Goal: Information Seeking & Learning: Learn about a topic

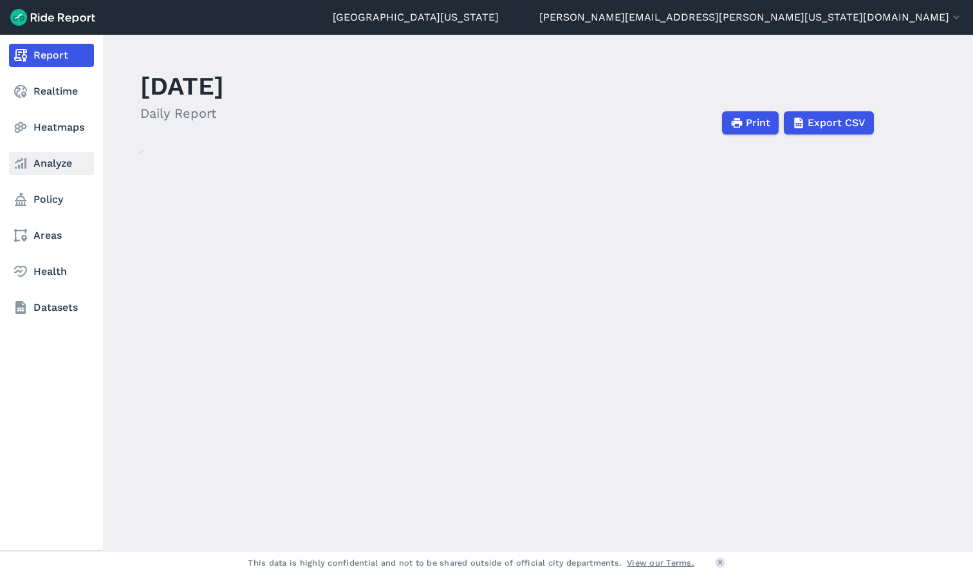
click at [22, 174] on link "Analyze" at bounding box center [51, 163] width 85 height 23
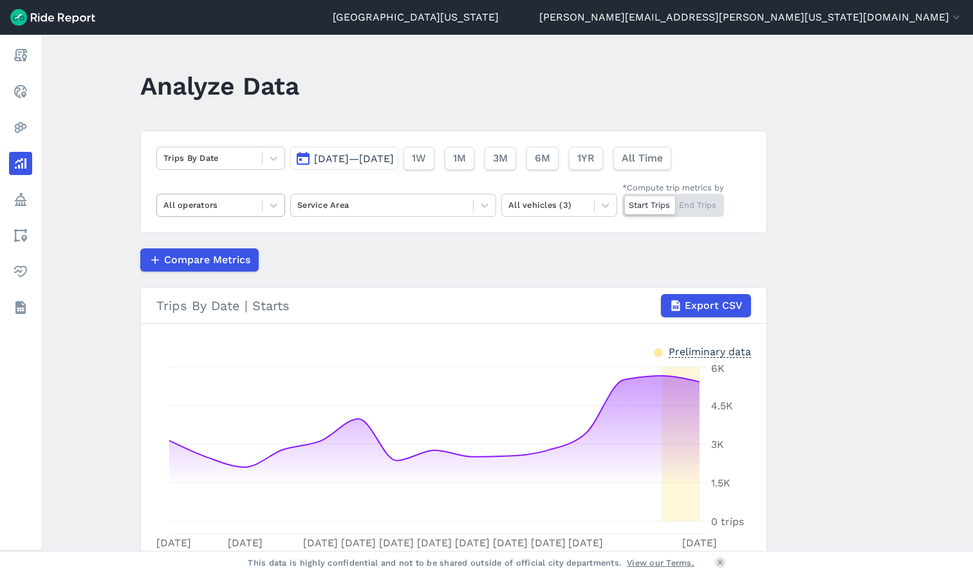
click at [230, 212] on div at bounding box center [209, 205] width 92 height 15
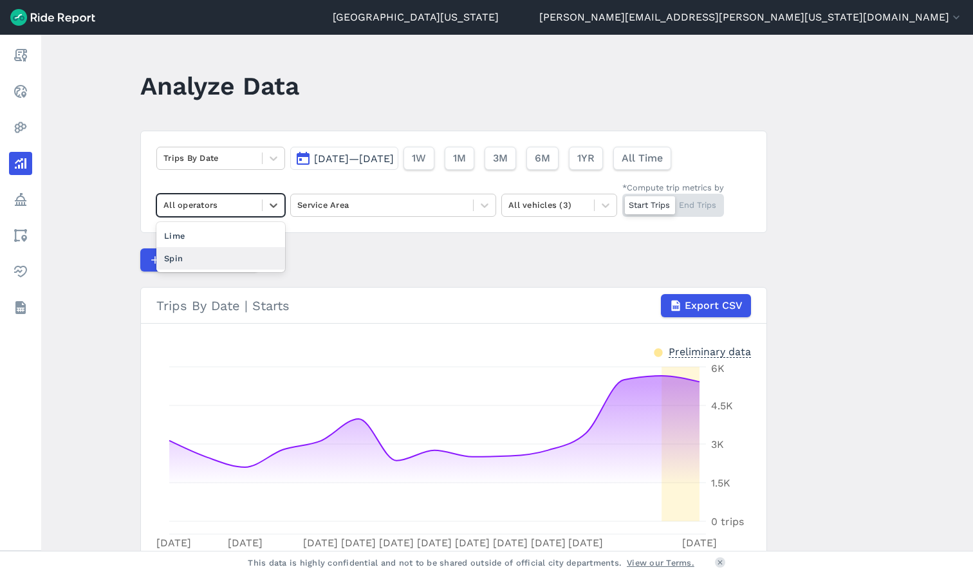
click at [229, 254] on div "Spin" at bounding box center [220, 258] width 129 height 23
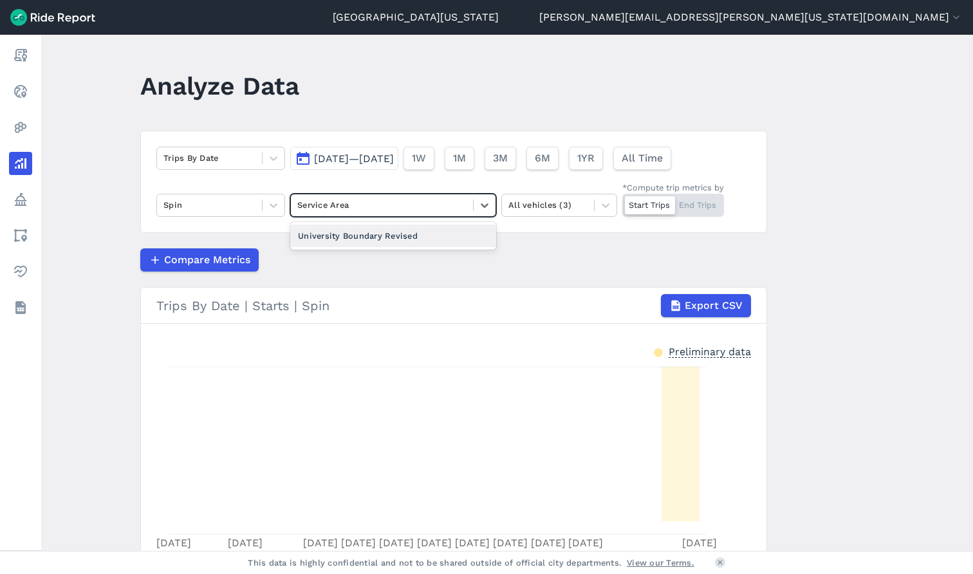
click at [348, 209] on div "Service Area" at bounding box center [381, 205] width 169 height 12
click at [349, 238] on div "University Boundary Revised" at bounding box center [393, 236] width 206 height 23
click at [398, 165] on button "[DATE]—[DATE]" at bounding box center [344, 158] width 108 height 23
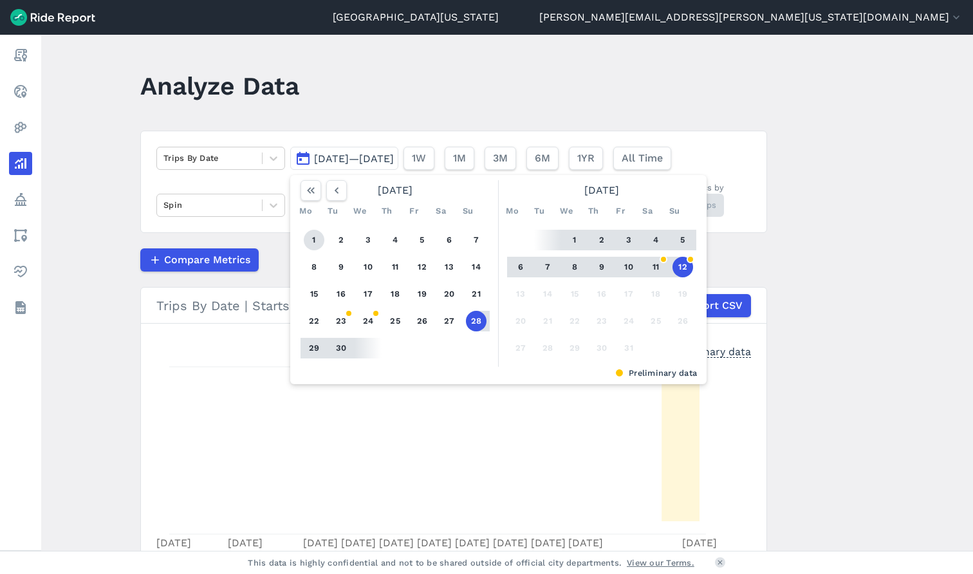
click at [308, 241] on button "1" at bounding box center [314, 240] width 21 height 21
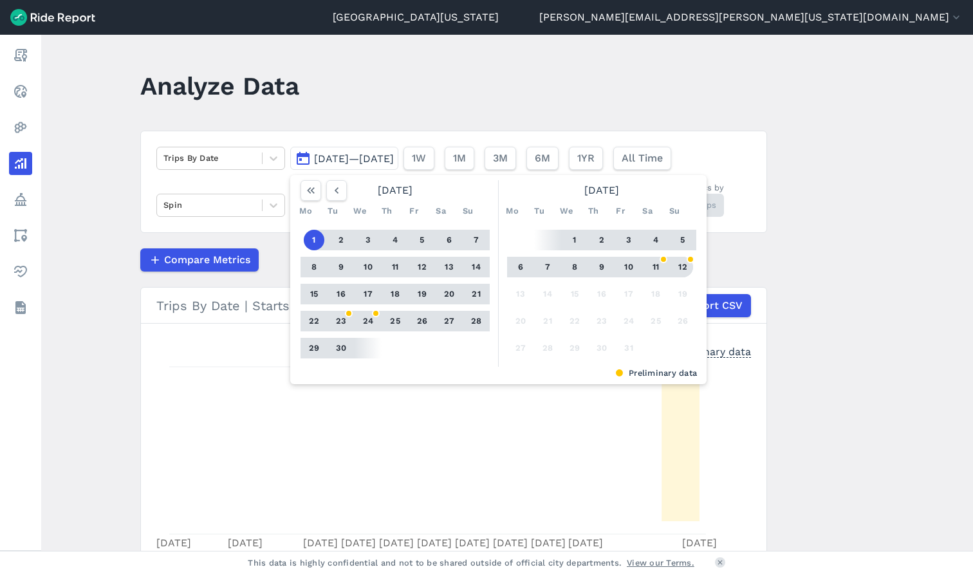
click at [681, 267] on button "12" at bounding box center [683, 267] width 21 height 21
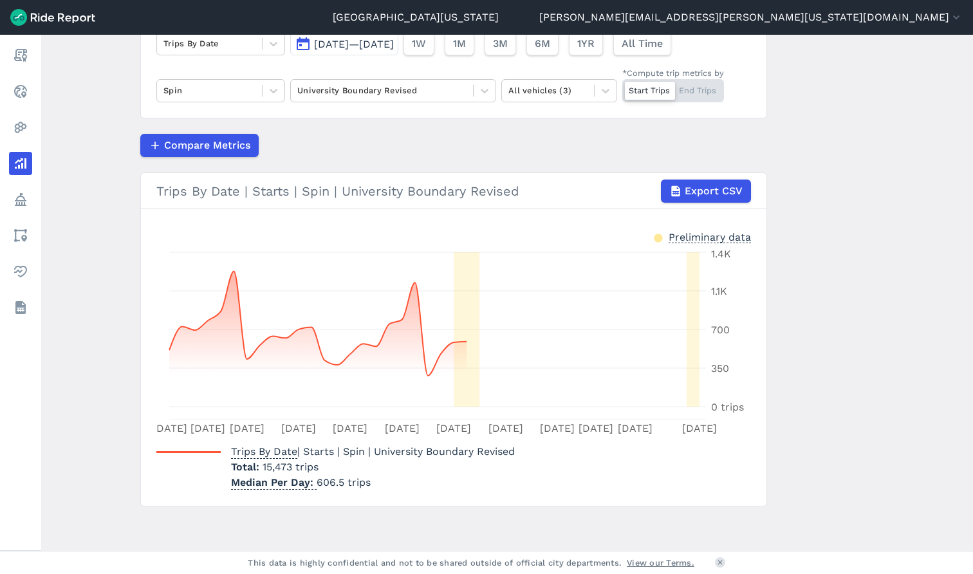
scroll to position [116, 0]
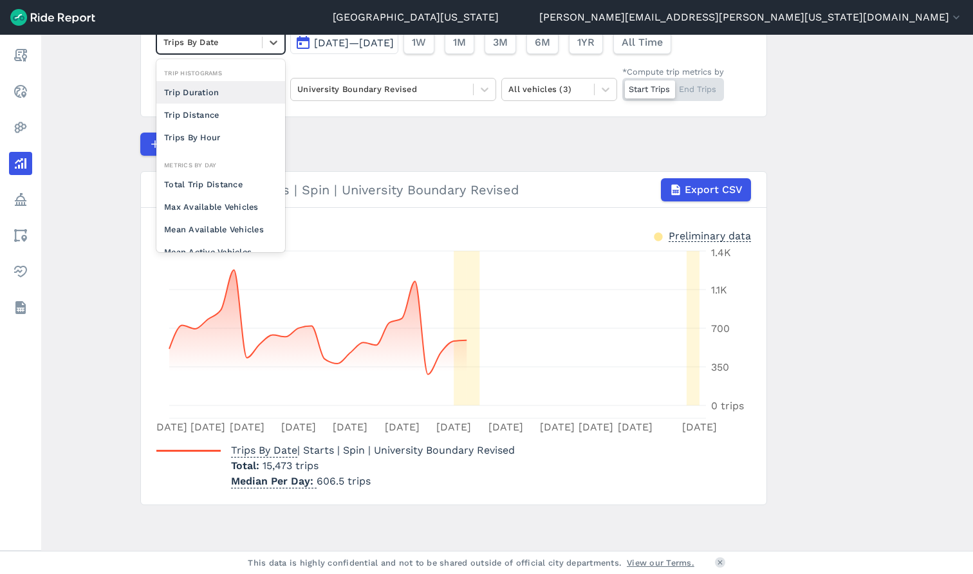
click at [232, 52] on div "Trips By Date" at bounding box center [209, 42] width 105 height 20
click at [235, 186] on div "Total Trip Distance" at bounding box center [220, 184] width 129 height 23
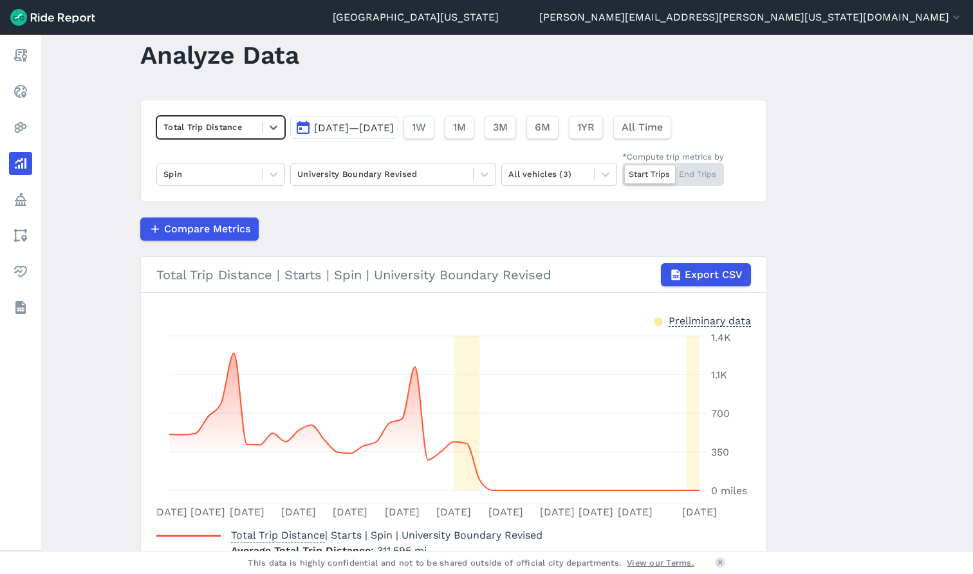
scroll to position [29, 0]
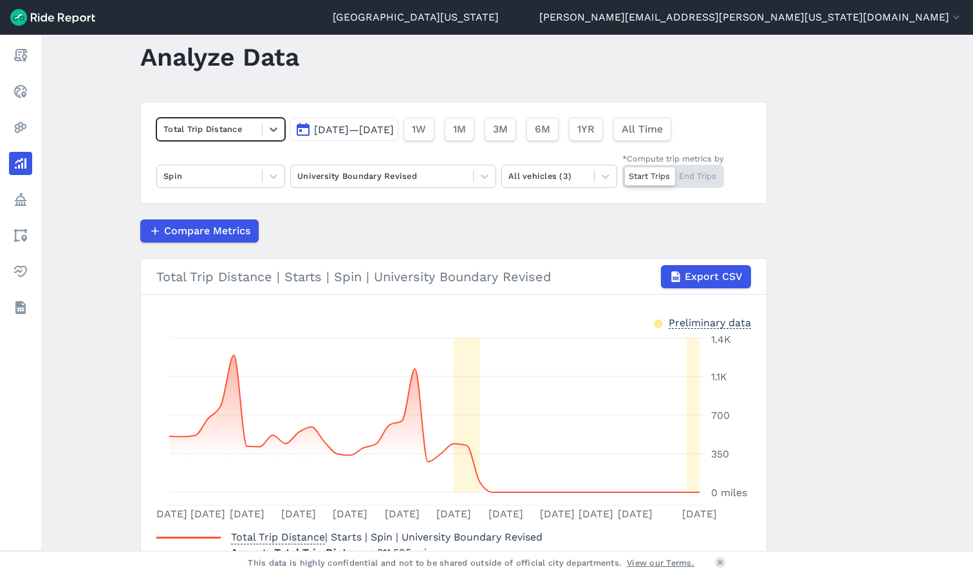
click at [351, 135] on span "[DATE]—[DATE]" at bounding box center [354, 130] width 80 height 12
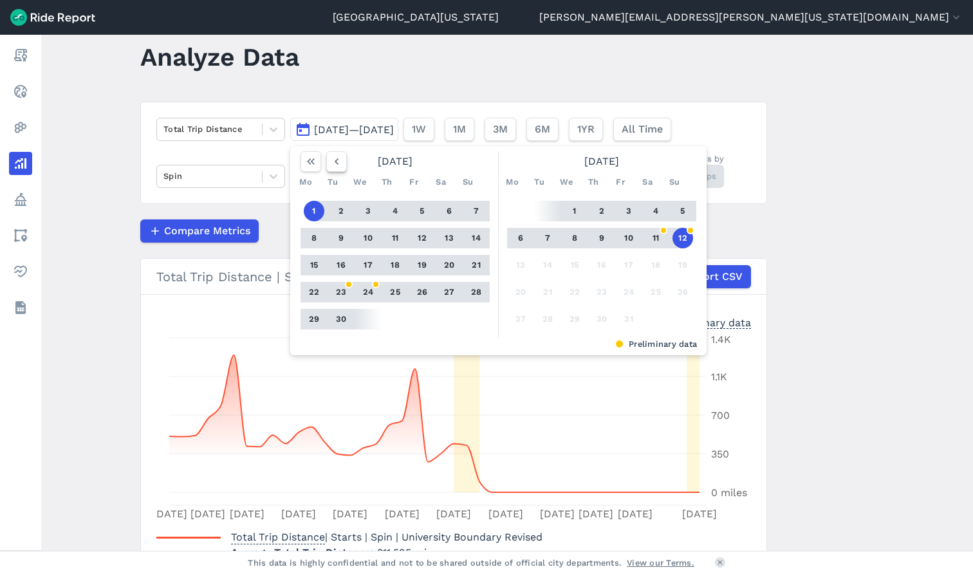
click at [335, 158] on icon "button" at bounding box center [336, 161] width 13 height 13
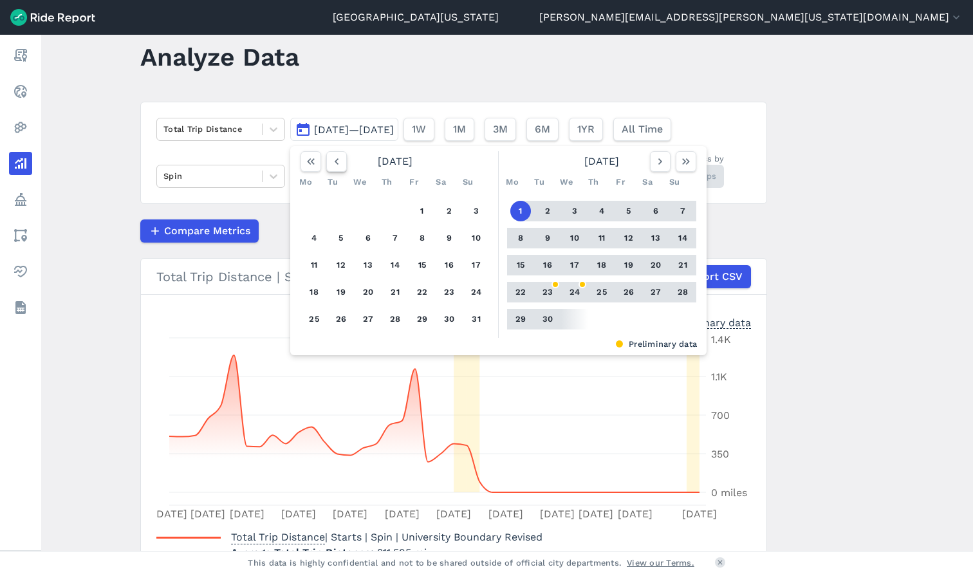
click at [335, 158] on icon "button" at bounding box center [336, 161] width 13 height 13
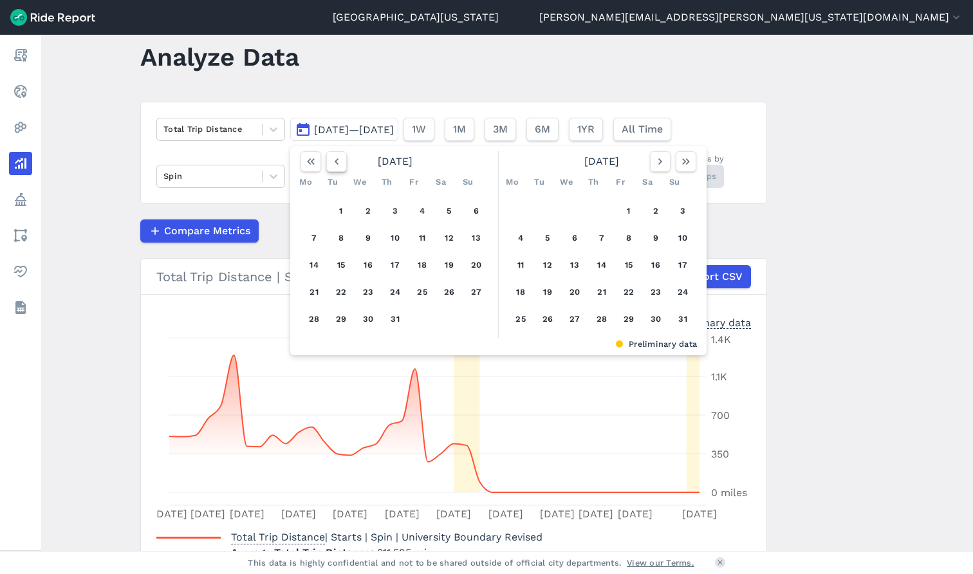
click at [335, 158] on icon "button" at bounding box center [336, 161] width 13 height 13
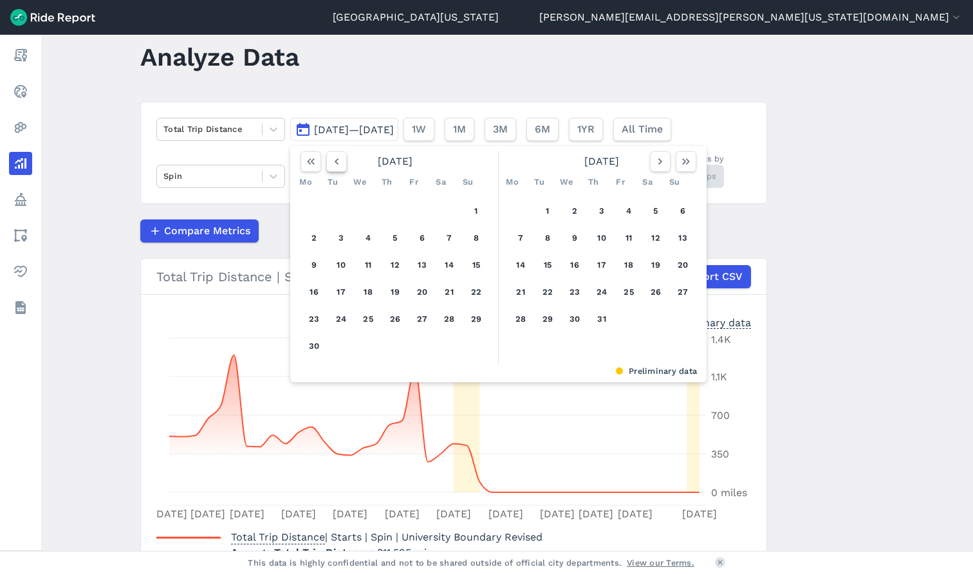
click at [335, 158] on icon "button" at bounding box center [336, 161] width 13 height 13
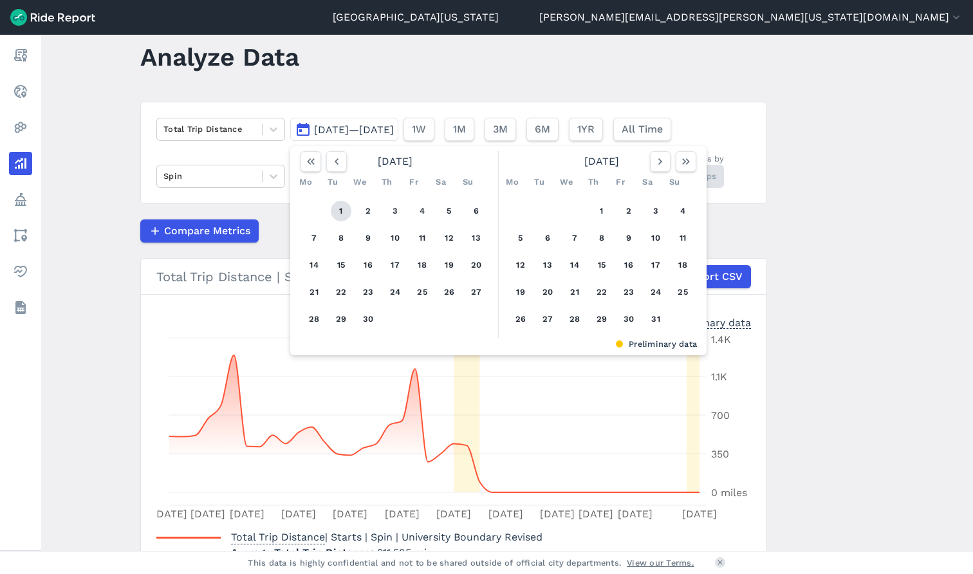
click at [340, 210] on button "1" at bounding box center [341, 211] width 21 height 21
click at [655, 163] on icon "button" at bounding box center [660, 161] width 13 height 13
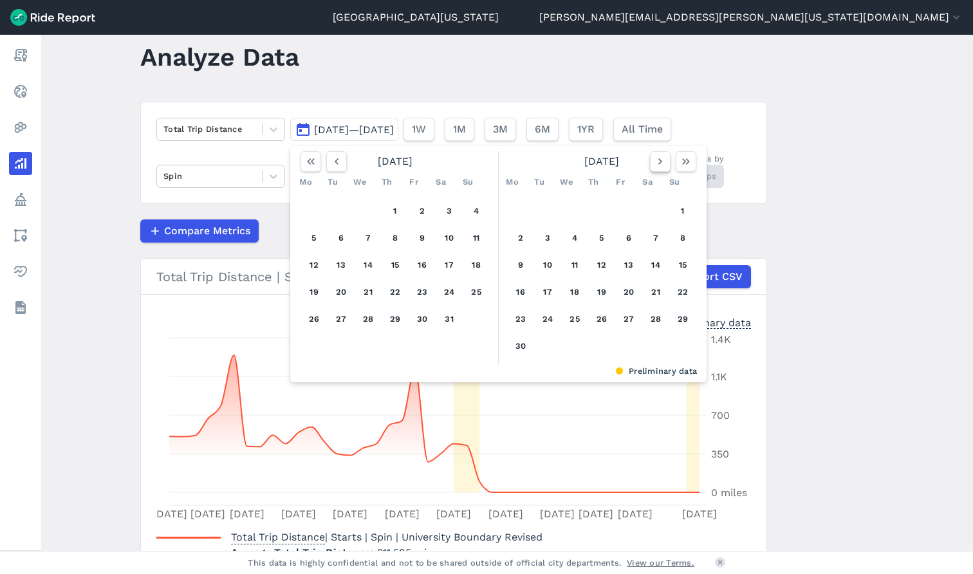
click at [655, 163] on icon "button" at bounding box center [660, 161] width 13 height 13
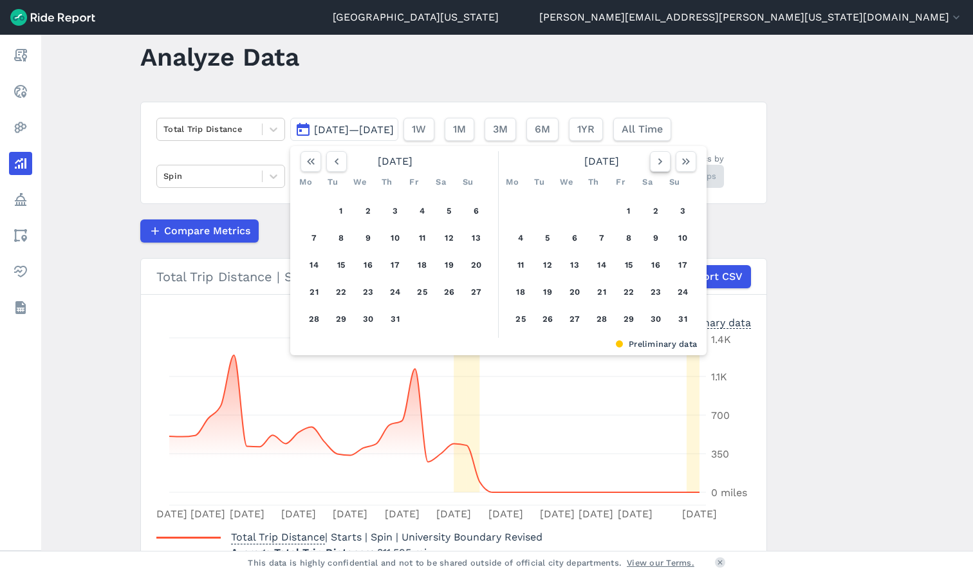
click at [655, 163] on icon "button" at bounding box center [660, 161] width 13 height 13
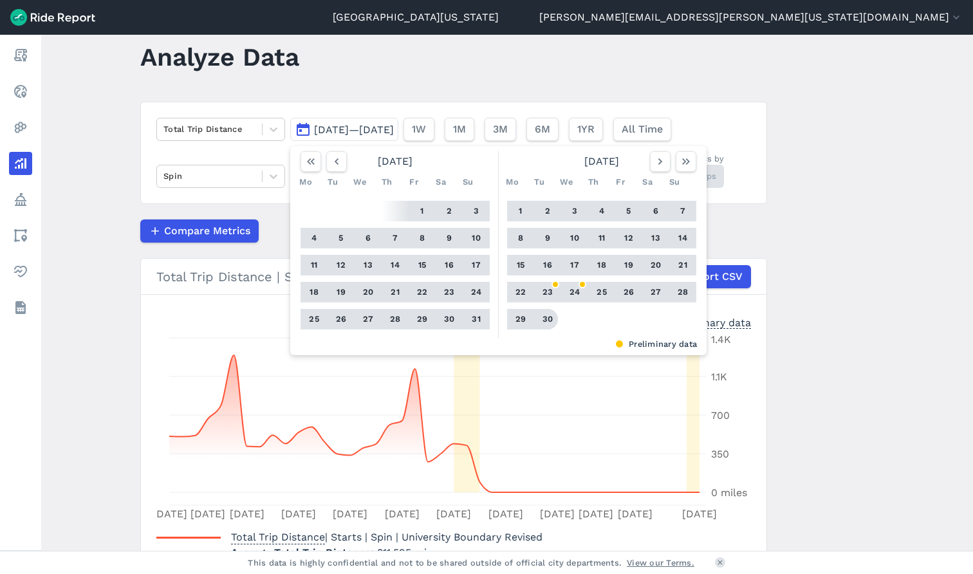
click at [546, 320] on button "30" at bounding box center [547, 319] width 21 height 21
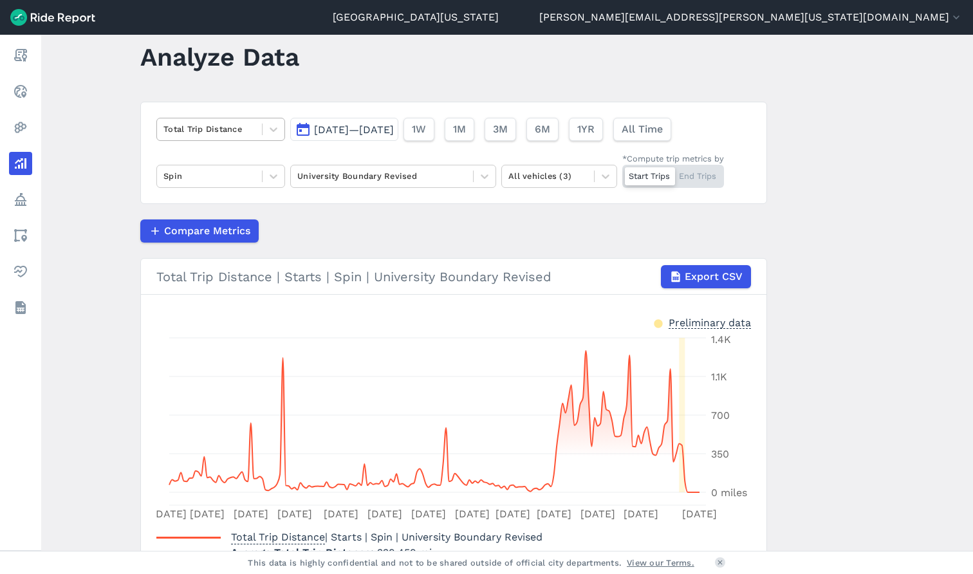
click at [243, 135] on div at bounding box center [209, 129] width 92 height 15
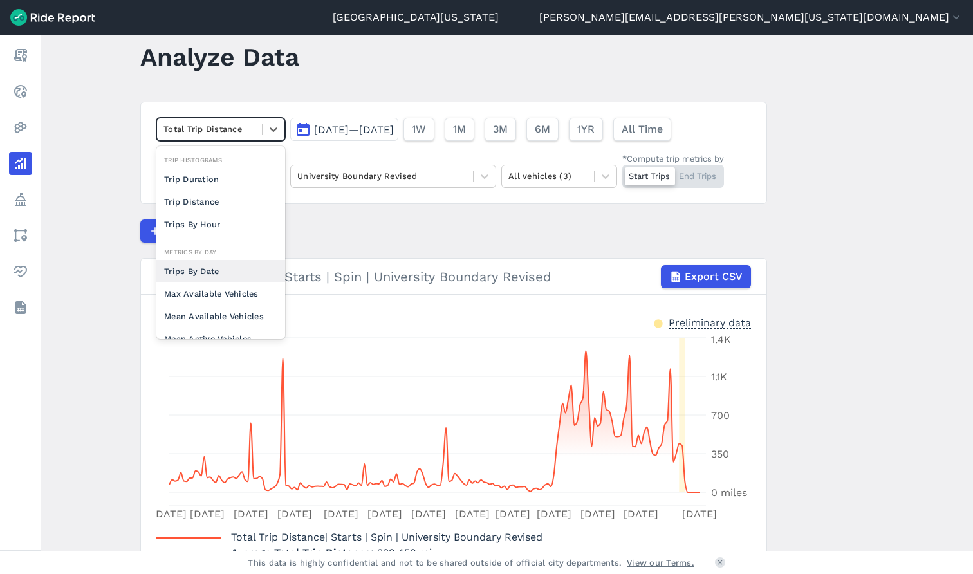
click at [234, 270] on div "Trips By Date" at bounding box center [220, 271] width 129 height 23
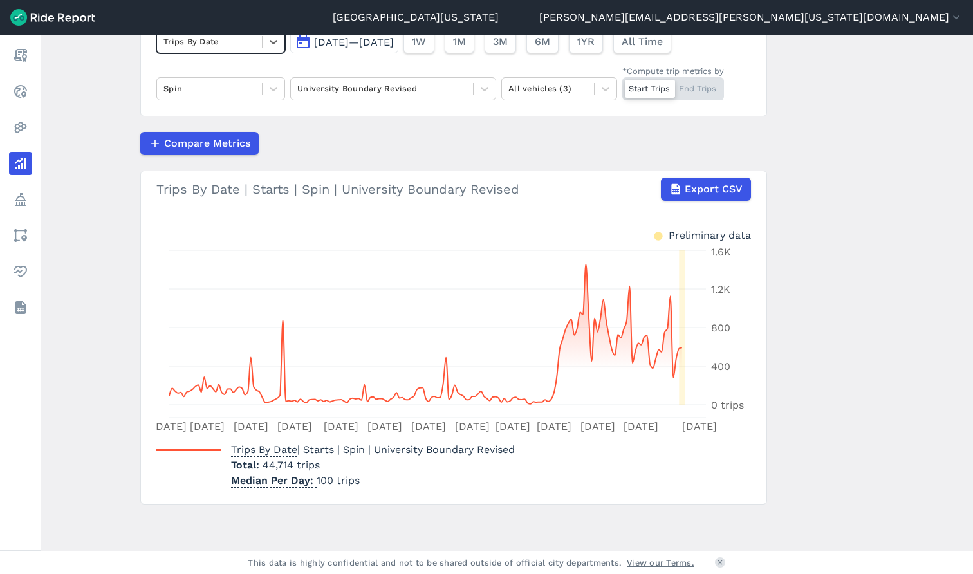
scroll to position [117, 0]
click at [720, 196] on span "Export CSV" at bounding box center [713, 189] width 58 height 15
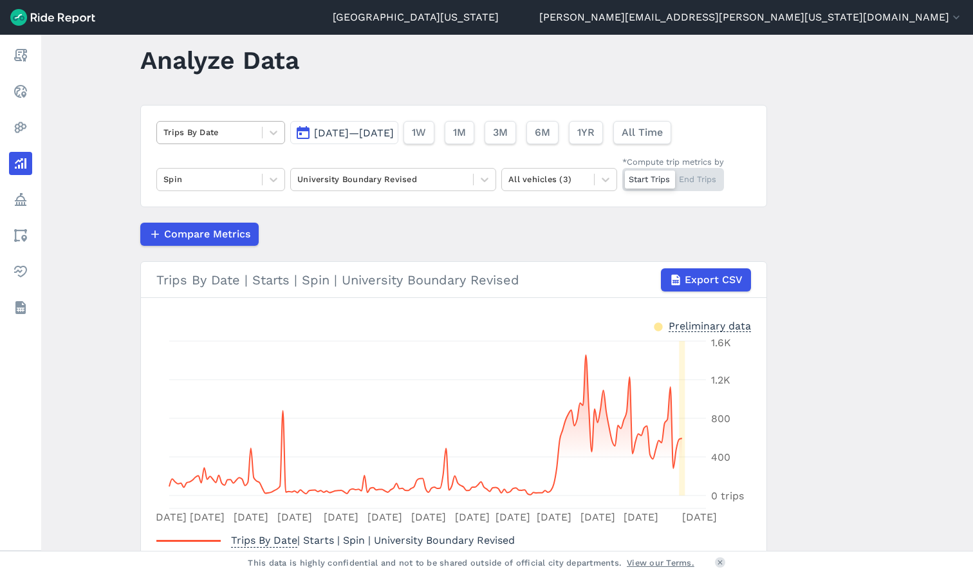
click at [220, 139] on div at bounding box center [209, 132] width 92 height 15
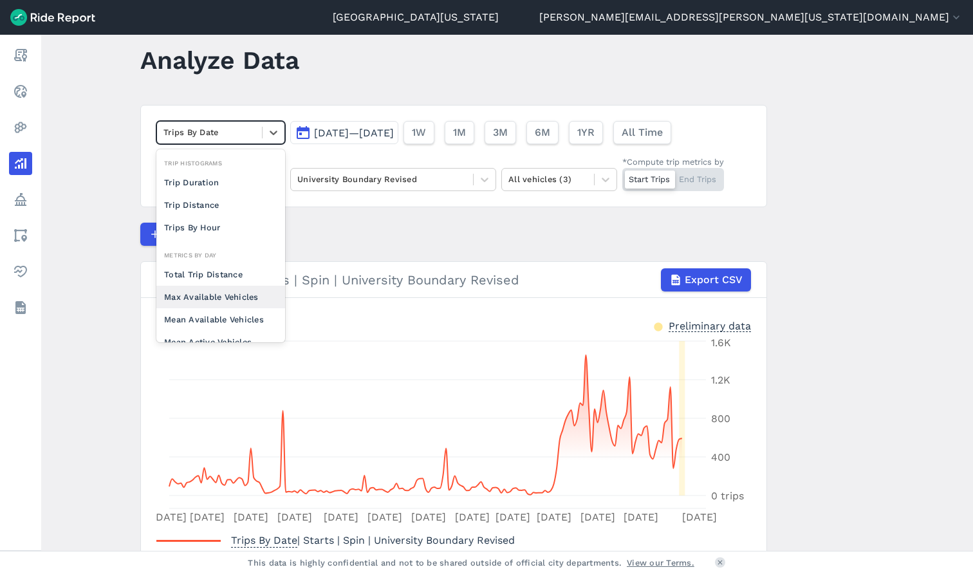
click at [238, 304] on div "Max Available Vehicles" at bounding box center [220, 297] width 129 height 23
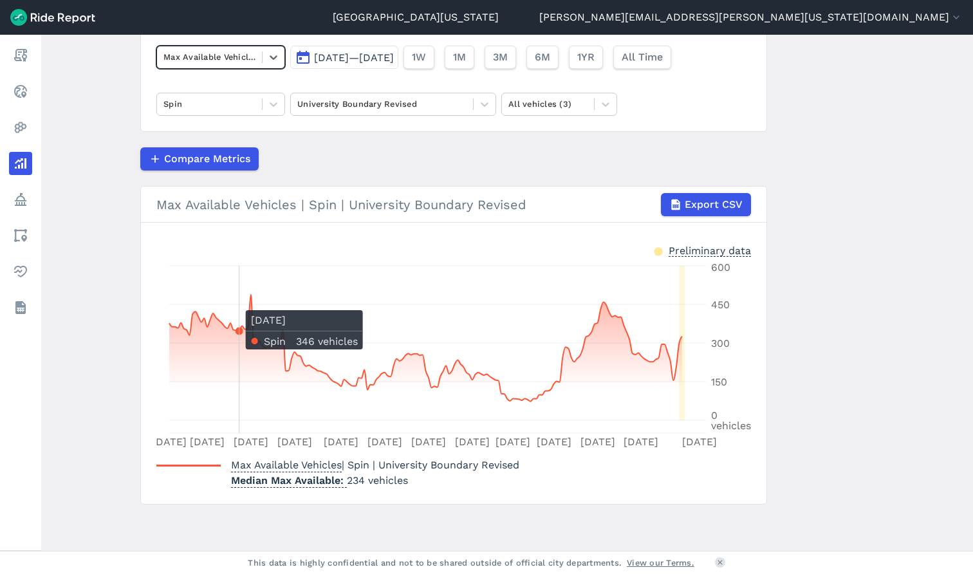
scroll to position [101, 0]
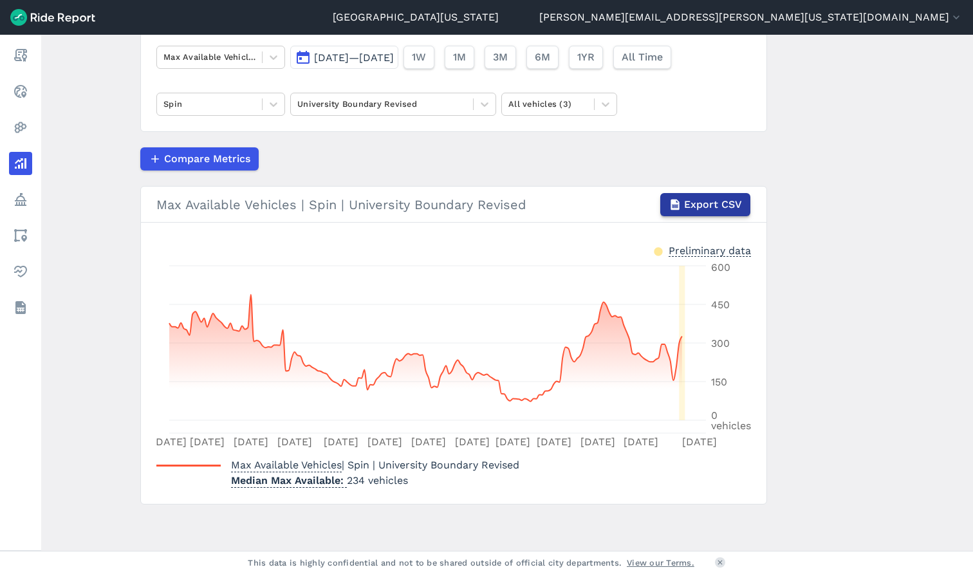
click at [685, 209] on span "Export CSV" at bounding box center [713, 204] width 58 height 15
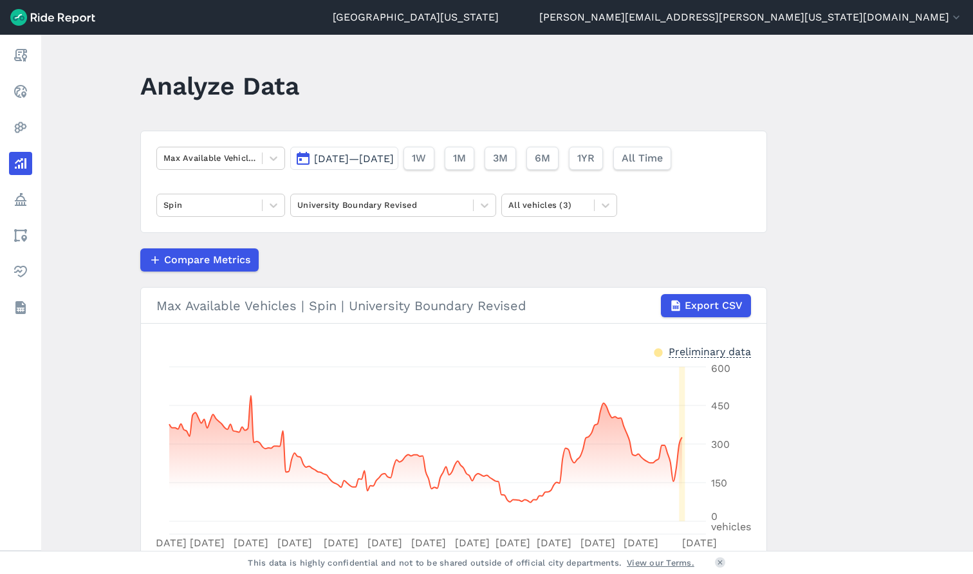
scroll to position [0, 0]
click at [227, 167] on div "Max Available Vehicles" at bounding box center [209, 158] width 105 height 20
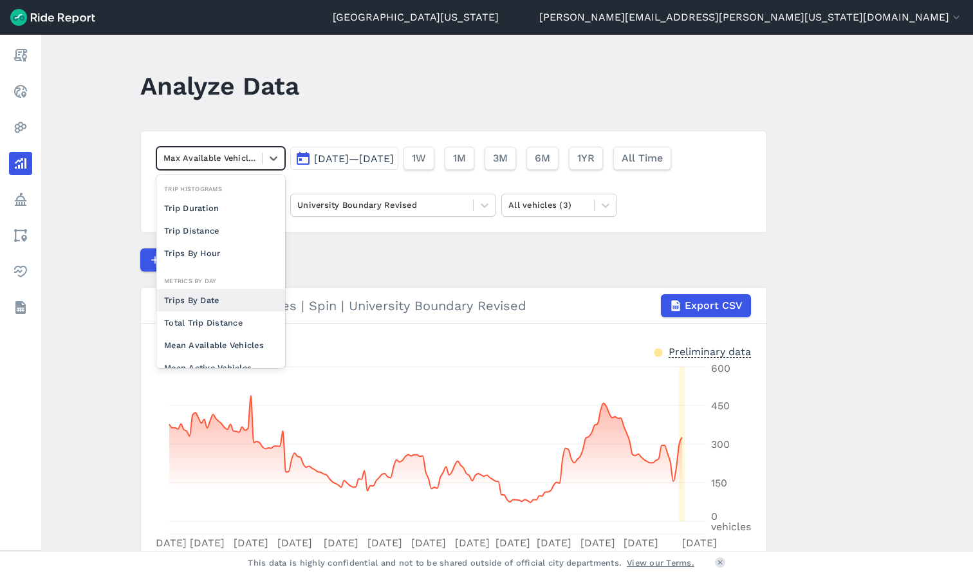
click at [231, 303] on div "Trips By Date" at bounding box center [220, 300] width 129 height 23
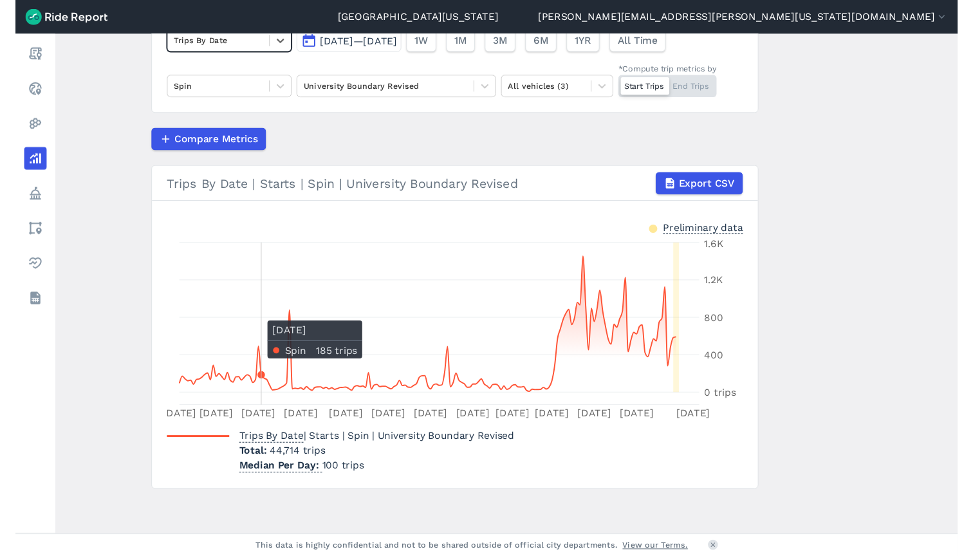
scroll to position [117, 0]
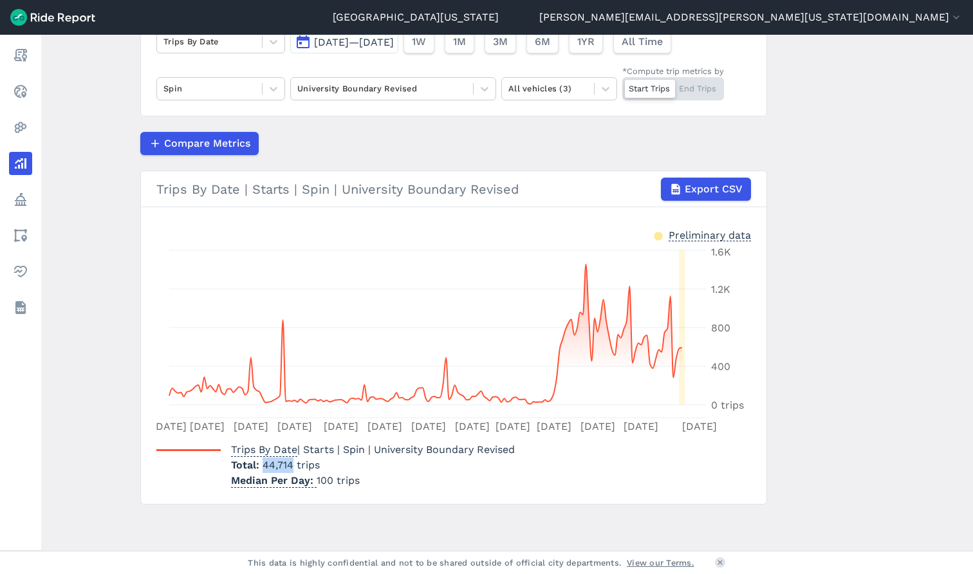
drag, startPoint x: 290, startPoint y: 467, endPoint x: 263, endPoint y: 467, distance: 26.4
click at [263, 467] on span "44,714 trips" at bounding box center [291, 465] width 57 height 12
copy p "44,714"
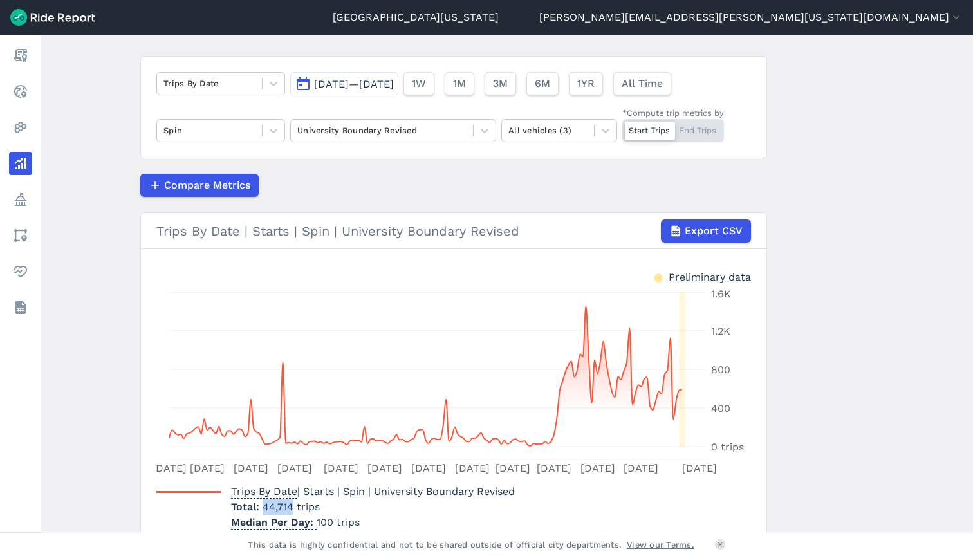
scroll to position [62, 0]
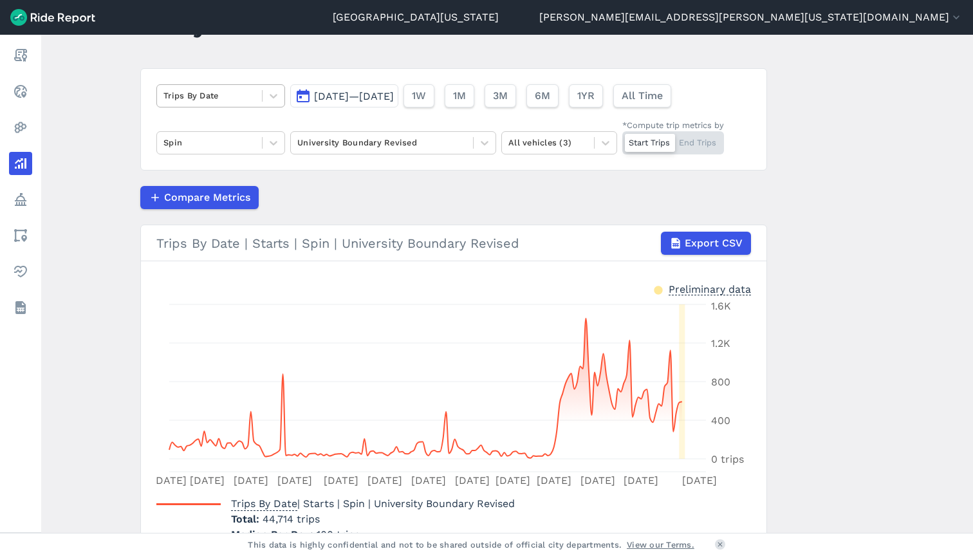
click at [223, 100] on div at bounding box center [209, 95] width 92 height 15
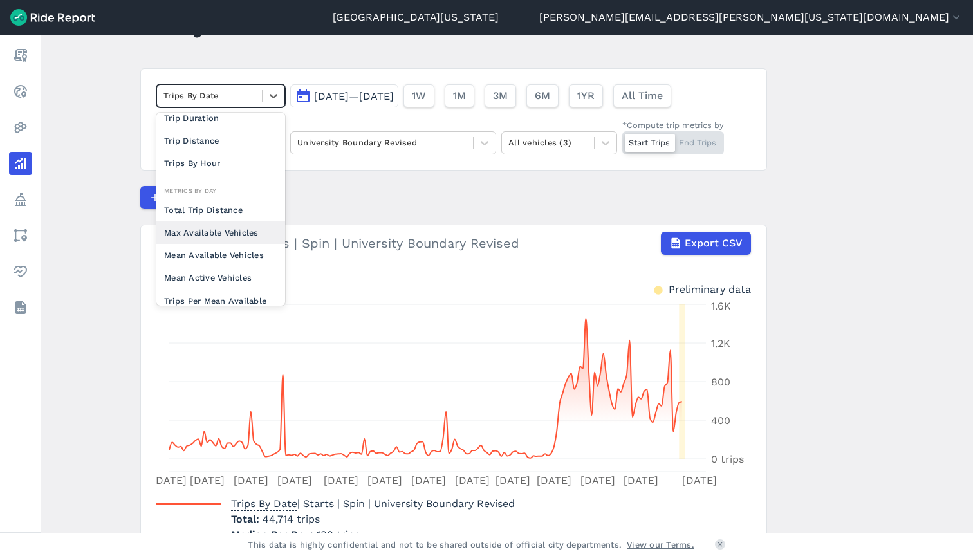
scroll to position [28, 0]
click at [238, 259] on div "Mean Available Vehicles" at bounding box center [220, 254] width 129 height 23
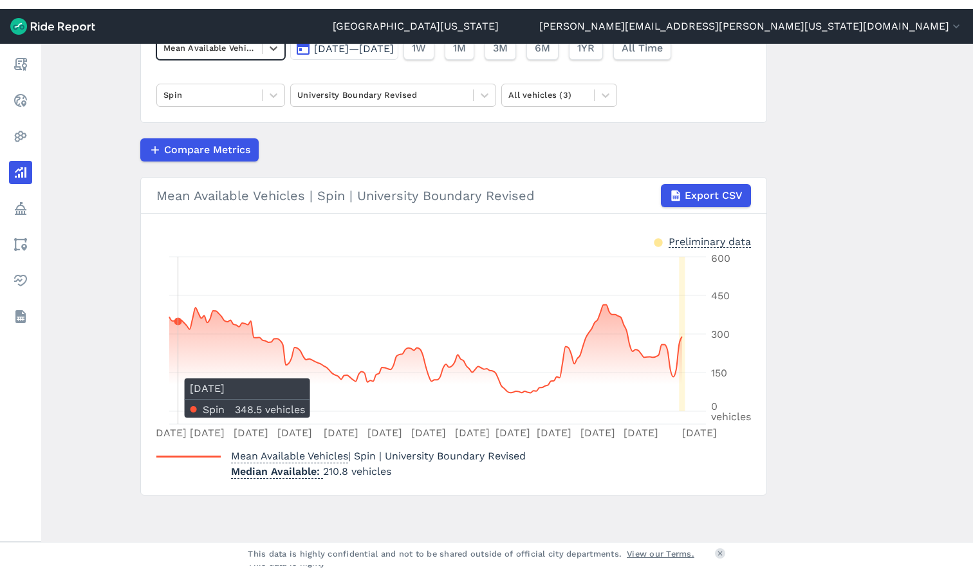
scroll to position [119, 0]
